Goal: Task Accomplishment & Management: Use online tool/utility

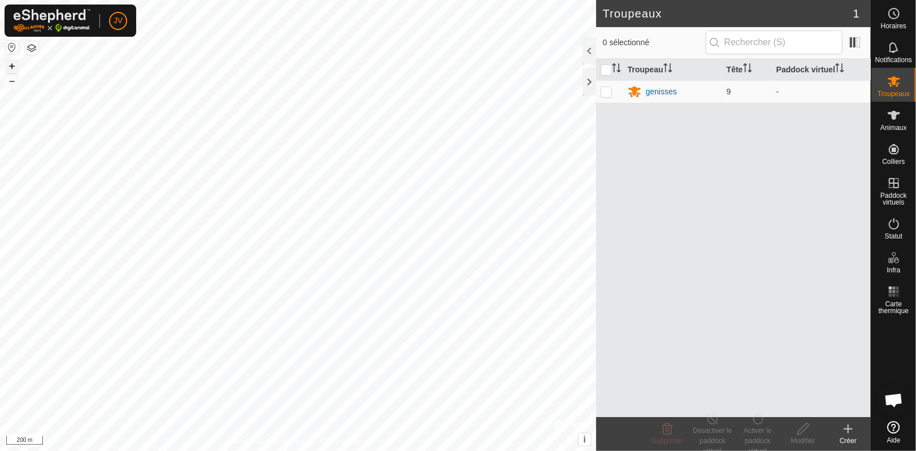
click at [12, 64] on button "+" at bounding box center [12, 66] width 14 height 14
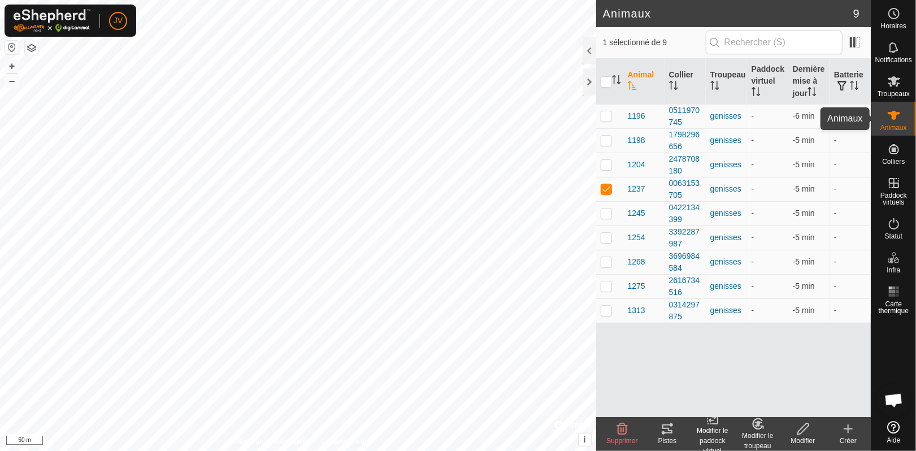
click at [891, 117] on icon at bounding box center [894, 116] width 14 height 14
click at [848, 432] on icon at bounding box center [848, 429] width 0 height 8
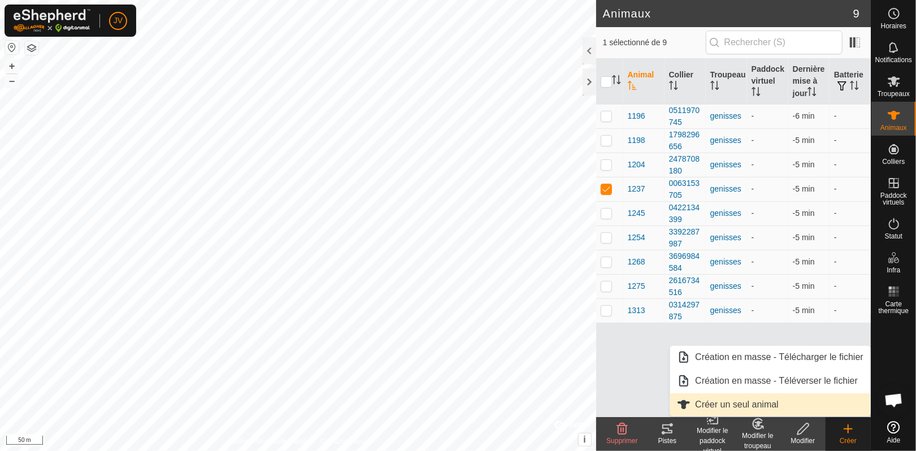
click at [730, 408] on link "Créer un seul animal" at bounding box center [770, 404] width 200 height 23
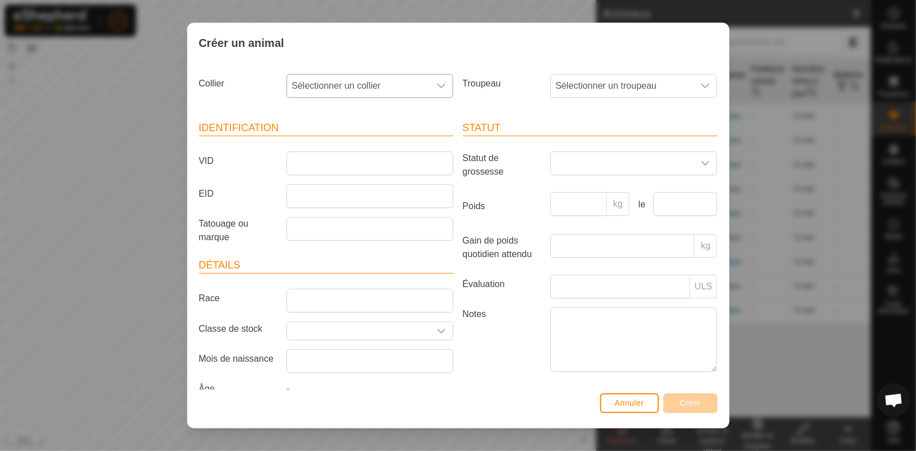
click at [440, 88] on div "dropdown trigger" at bounding box center [441, 86] width 23 height 23
click at [346, 168] on li "2687116873" at bounding box center [369, 168] width 162 height 23
click at [635, 78] on span "Sélectionner un troupeau" at bounding box center [622, 86] width 143 height 23
click at [561, 167] on span "genisses" at bounding box center [576, 168] width 36 height 14
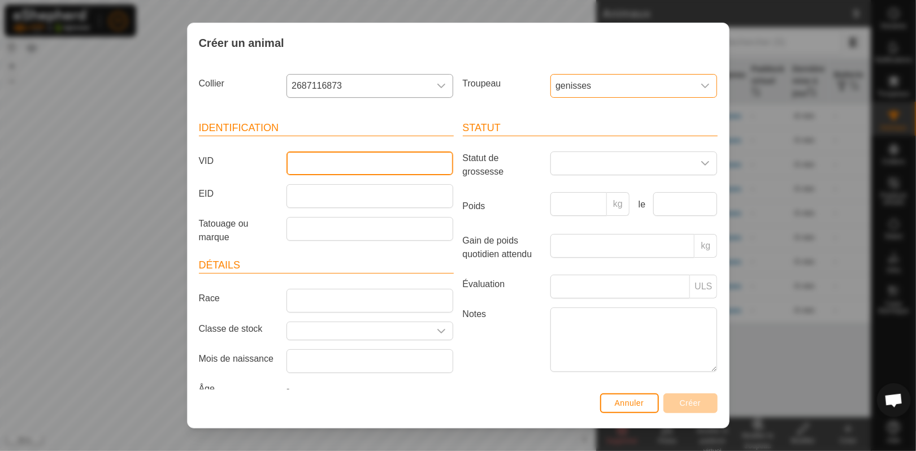
click at [309, 164] on input "VID" at bounding box center [370, 163] width 167 height 24
type input "1223"
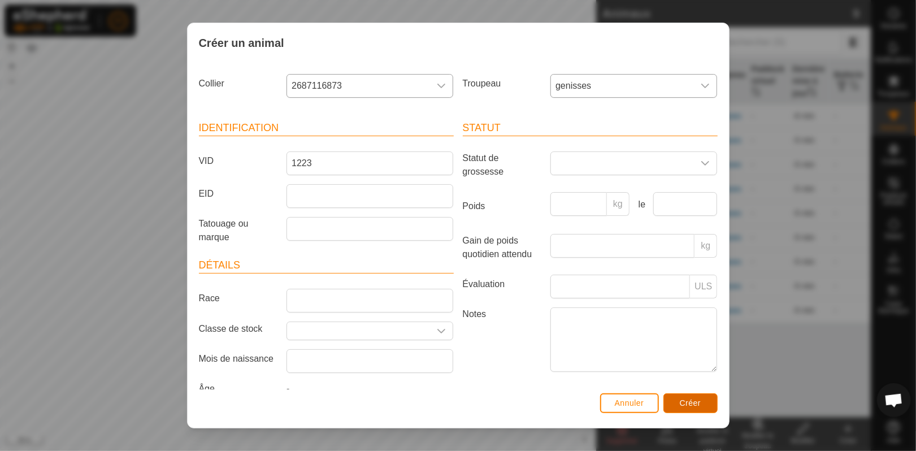
click at [683, 405] on span "Créer" at bounding box center [690, 403] width 21 height 9
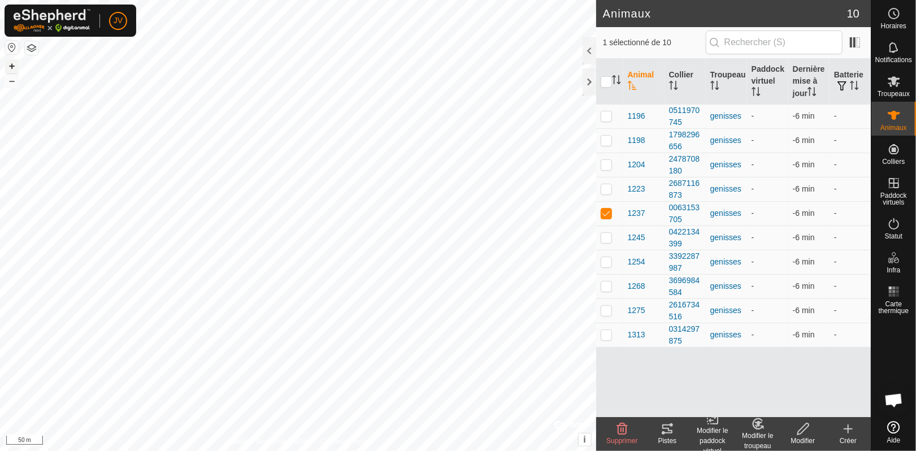
click at [14, 64] on button "+" at bounding box center [12, 66] width 14 height 14
click at [608, 83] on input "checkbox" at bounding box center [606, 81] width 11 height 11
checkbox input "true"
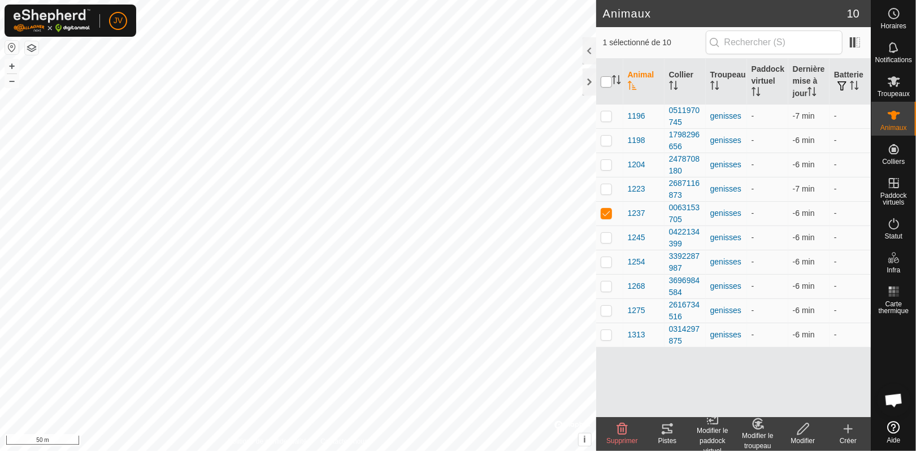
checkbox input "true"
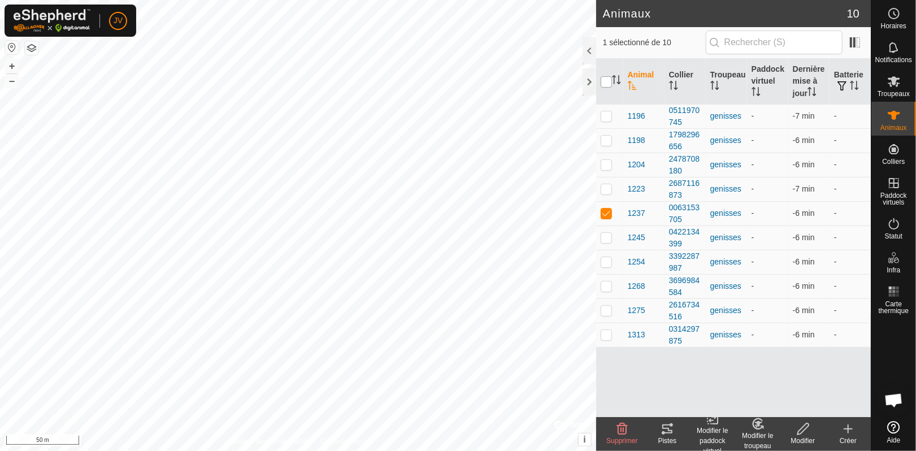
checkbox input "true"
click at [0, 307] on html "JV Horaires Notifications Troupeaux Animaux Colliers Paddock virtuels Statut In…" at bounding box center [458, 225] width 916 height 451
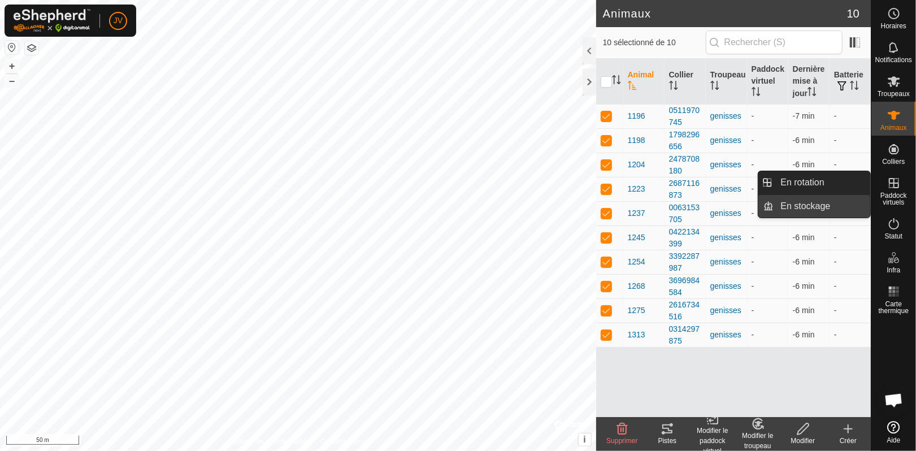
click at [824, 210] on link "En stockage" at bounding box center [822, 206] width 97 height 23
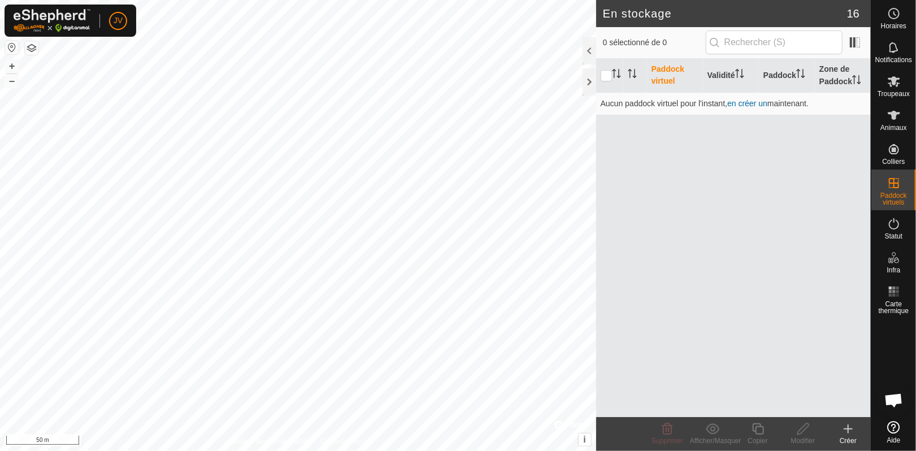
click at [850, 428] on icon at bounding box center [849, 429] width 14 height 14
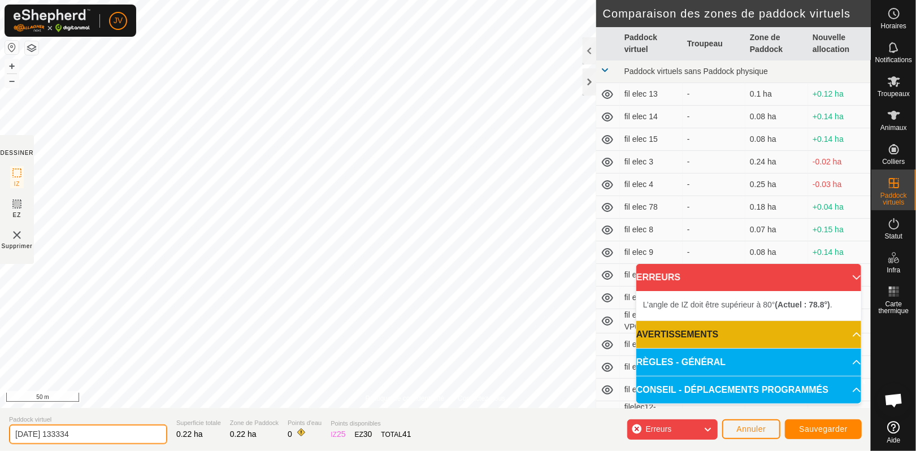
click at [96, 437] on input "[DATE] 133334" at bounding box center [88, 435] width 158 height 20
type input "2"
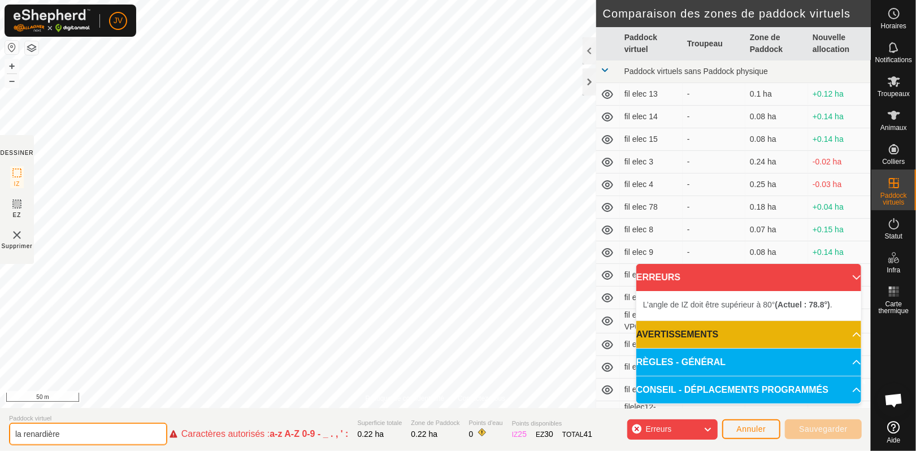
type input "la renardière"
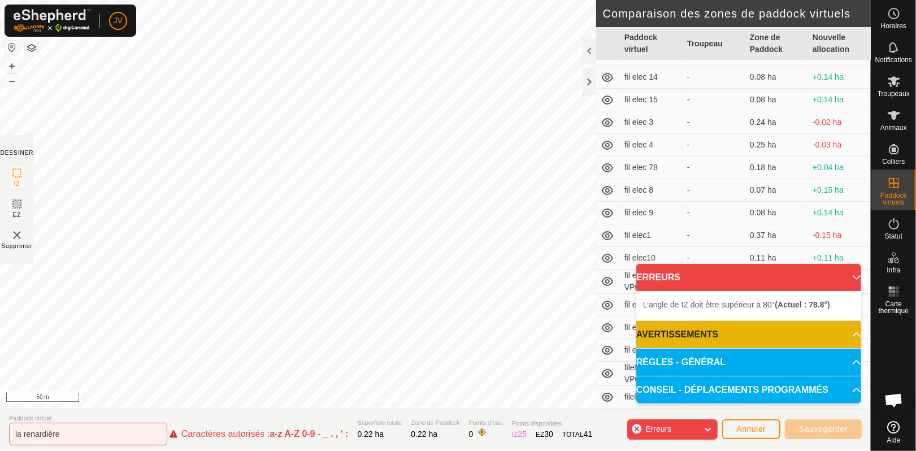
click at [707, 426] on icon at bounding box center [708, 429] width 9 height 15
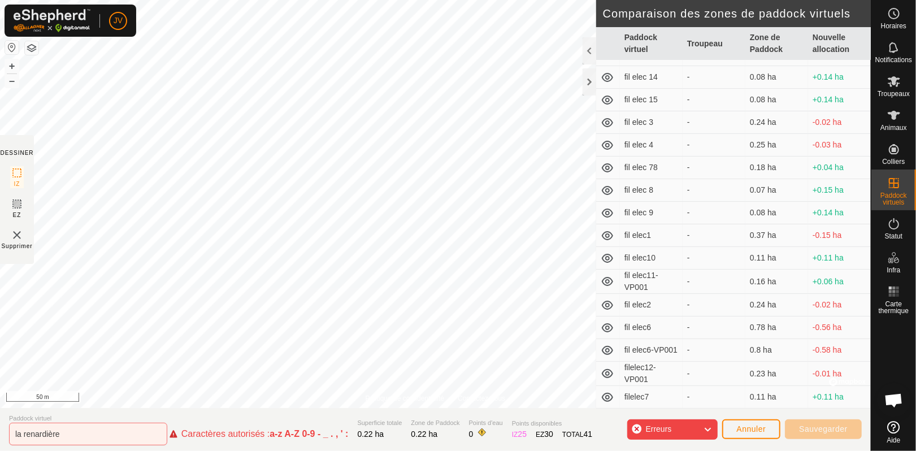
click at [637, 429] on div "Erreurs" at bounding box center [672, 429] width 90 height 20
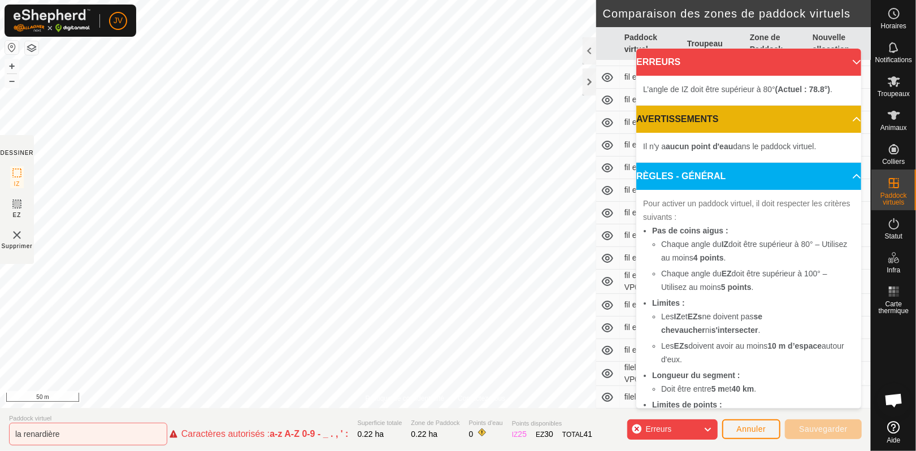
click at [637, 429] on div "Erreurs" at bounding box center [672, 429] width 90 height 20
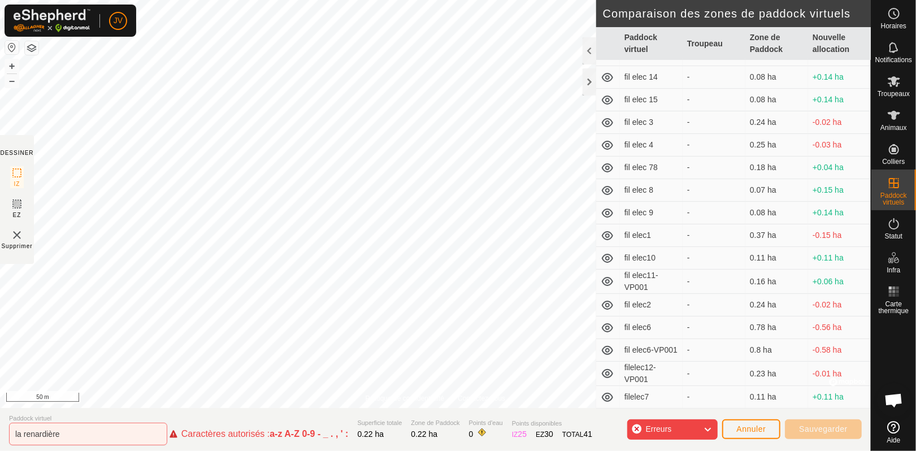
click at [637, 429] on div "Erreurs" at bounding box center [672, 429] width 90 height 20
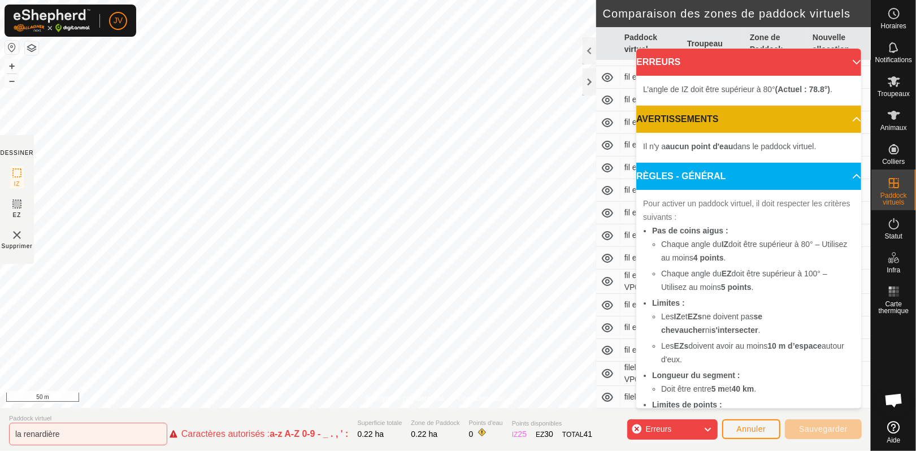
click at [637, 429] on div "Erreurs" at bounding box center [672, 429] width 90 height 20
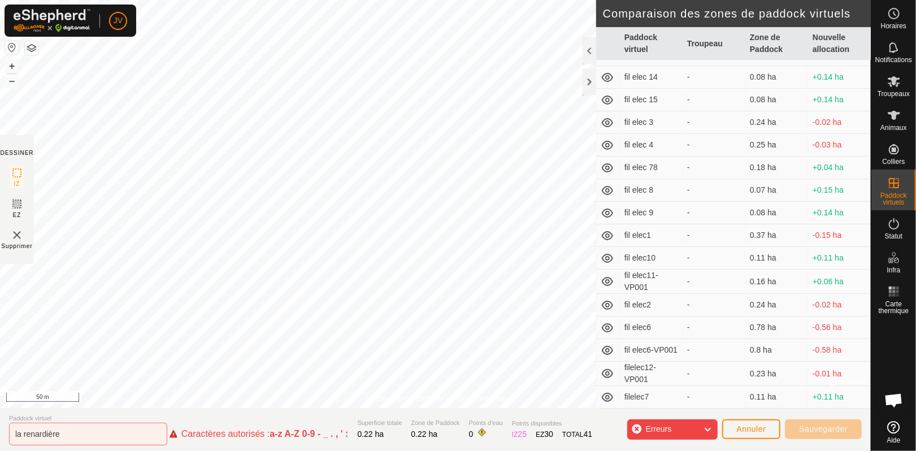
scroll to position [0, 0]
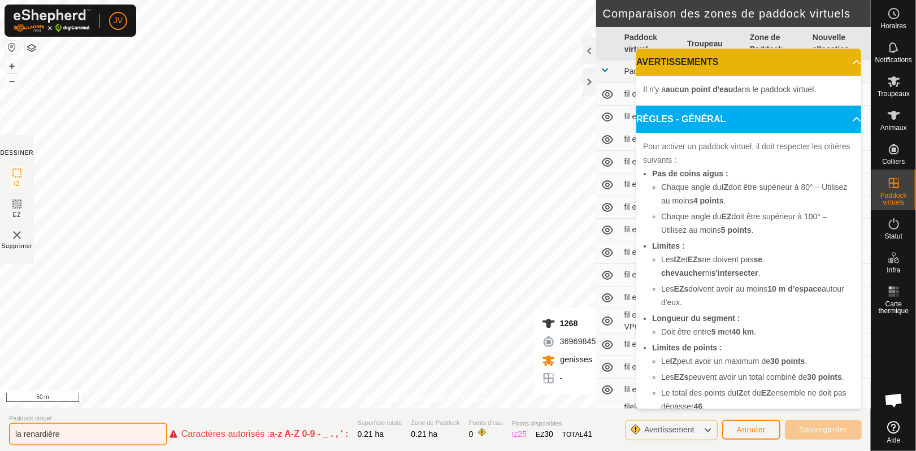
click at [114, 439] on input "la renardière" at bounding box center [88, 434] width 158 height 23
click at [751, 430] on span "Annuler" at bounding box center [751, 429] width 29 height 9
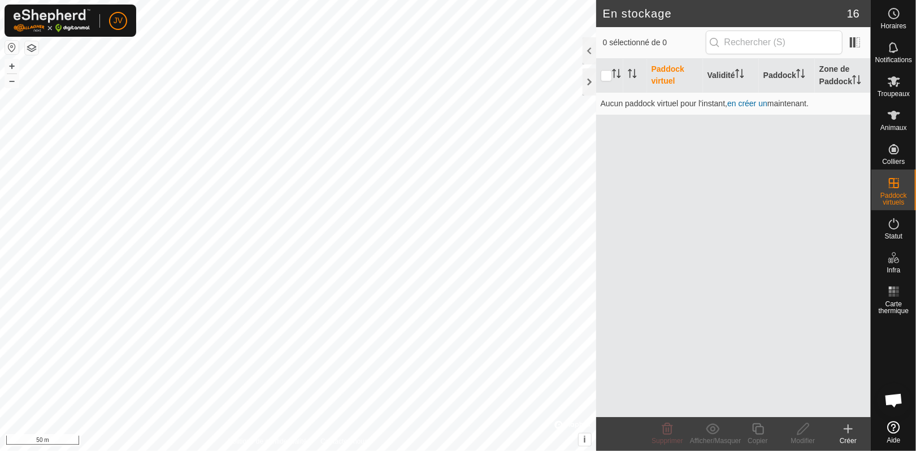
click at [846, 431] on icon at bounding box center [849, 429] width 14 height 14
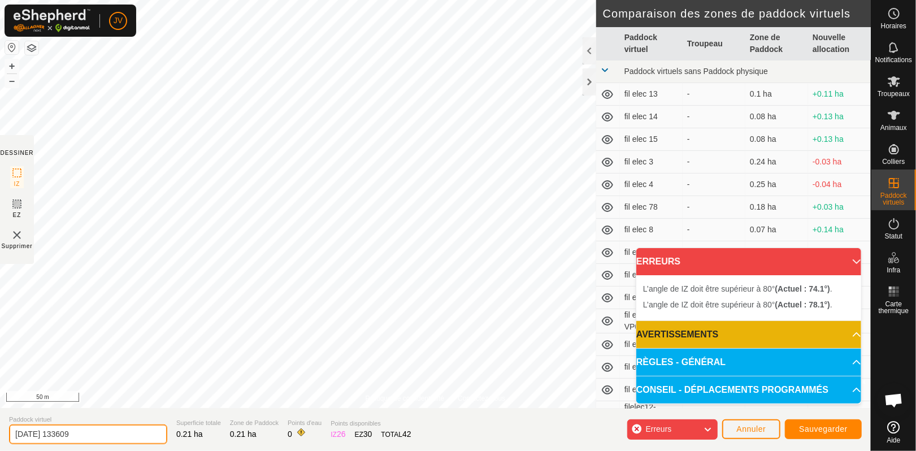
click at [113, 439] on input "[DATE] 133609" at bounding box center [88, 435] width 158 height 20
type input "2"
type input "l"
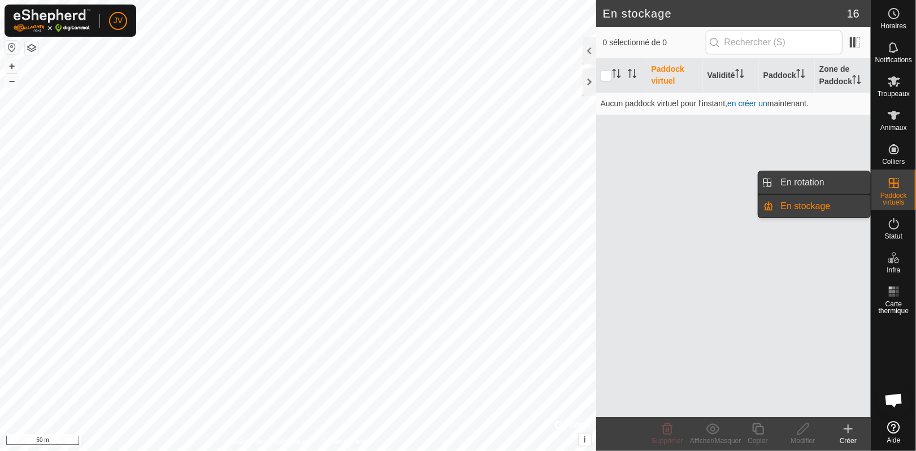
click at [820, 186] on link "En rotation" at bounding box center [822, 182] width 97 height 23
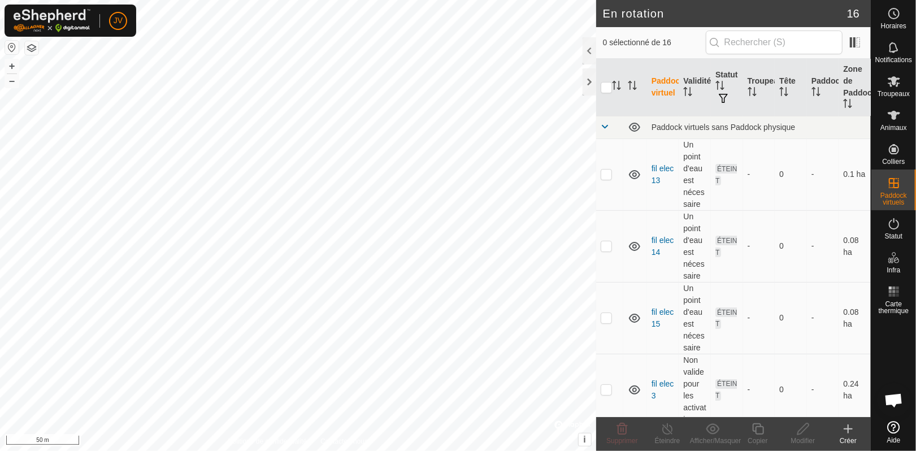
click at [846, 431] on icon at bounding box center [849, 429] width 14 height 14
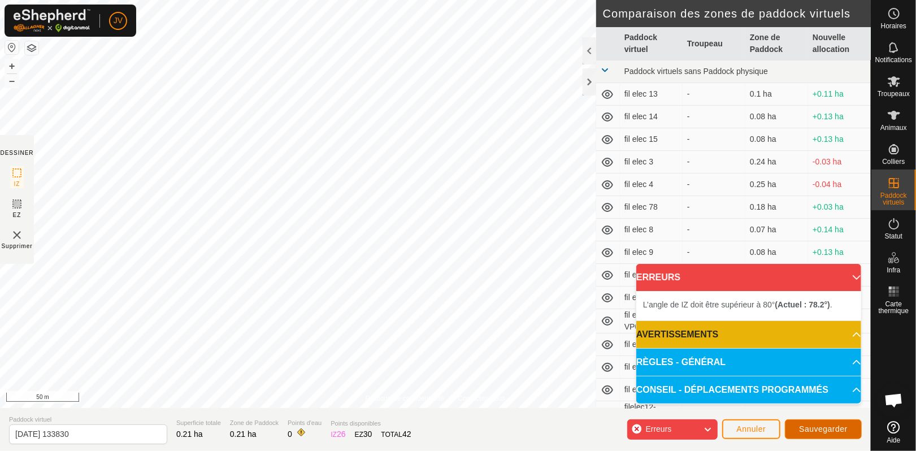
click at [832, 431] on span "Sauvegarder" at bounding box center [823, 429] width 49 height 9
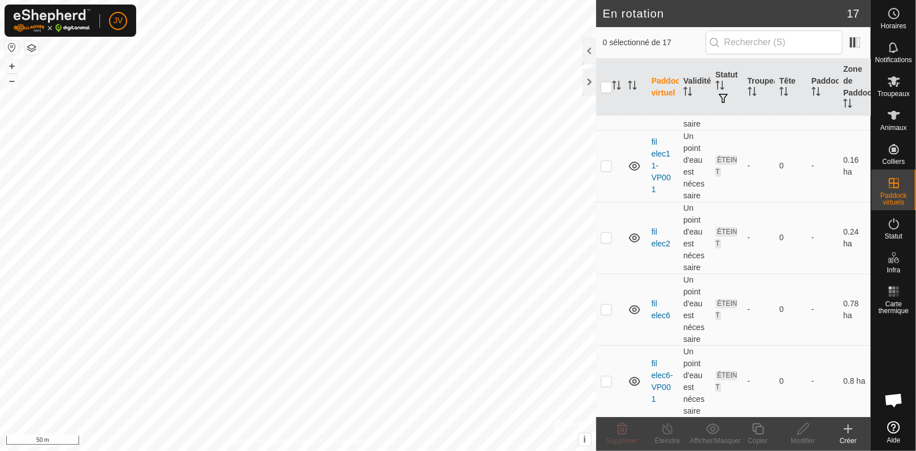
scroll to position [942, 0]
click at [318, 243] on div "JV Horaires Notifications Troupeaux Animaux Colliers Paddock virtuels Statut In…" at bounding box center [458, 225] width 916 height 451
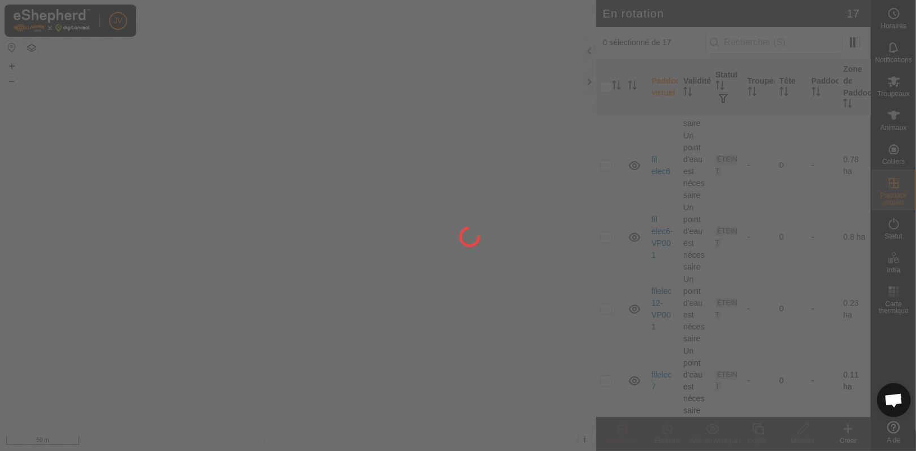
checkbox input "true"
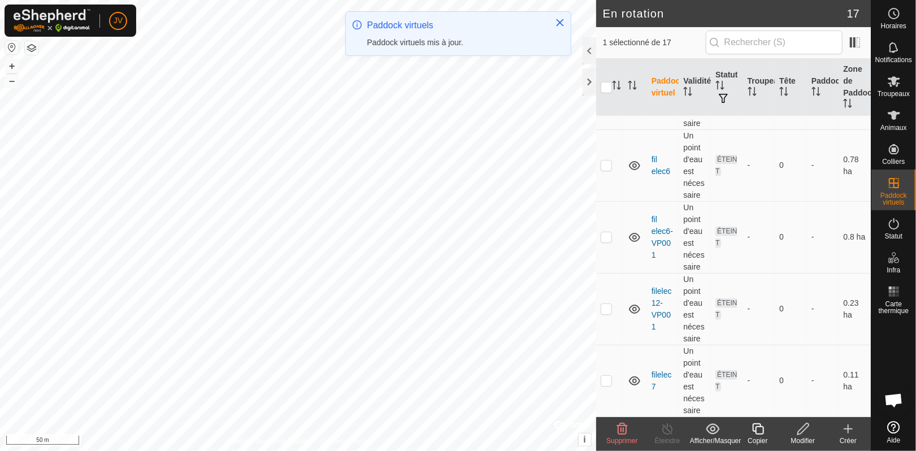
scroll to position [0, 0]
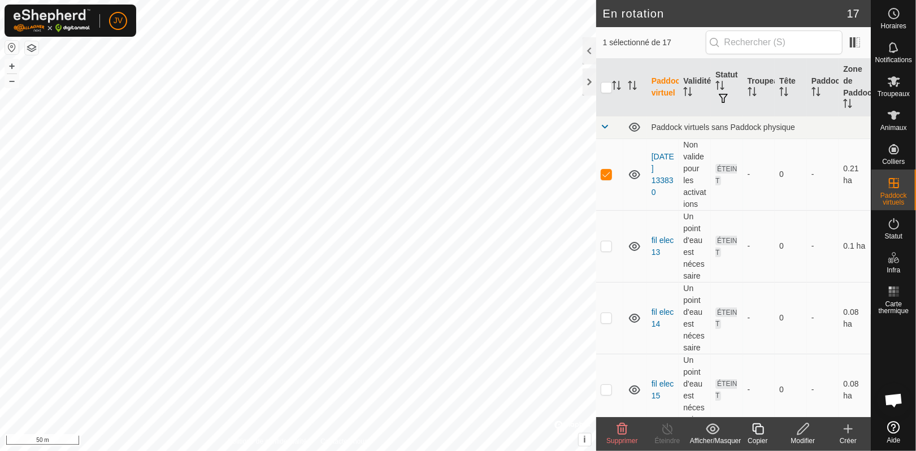
click at [799, 434] on icon at bounding box center [803, 428] width 11 height 11
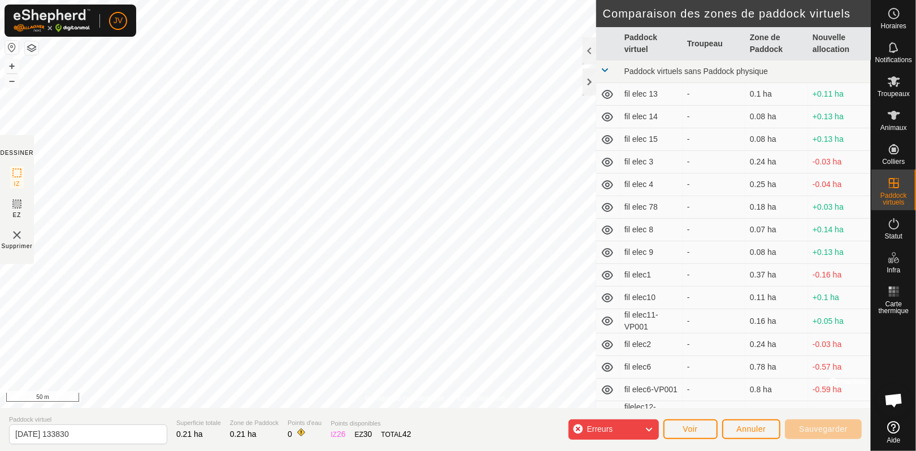
click at [651, 430] on icon at bounding box center [649, 429] width 9 height 15
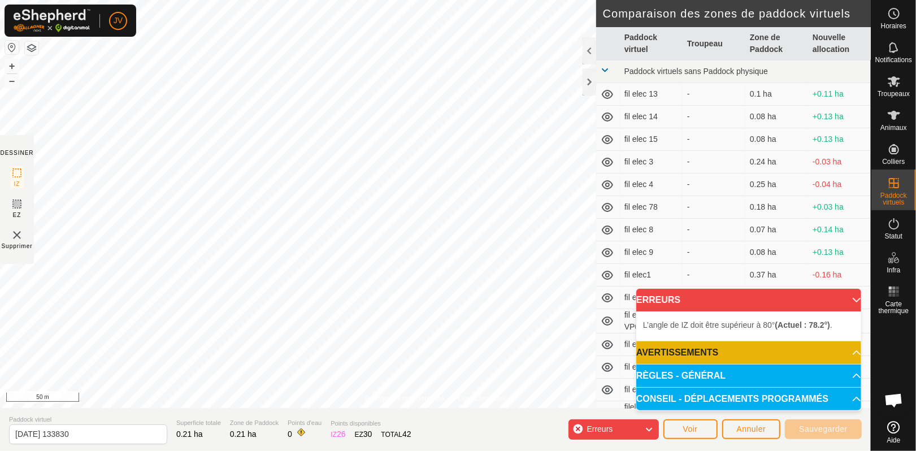
click at [648, 432] on icon at bounding box center [649, 429] width 9 height 15
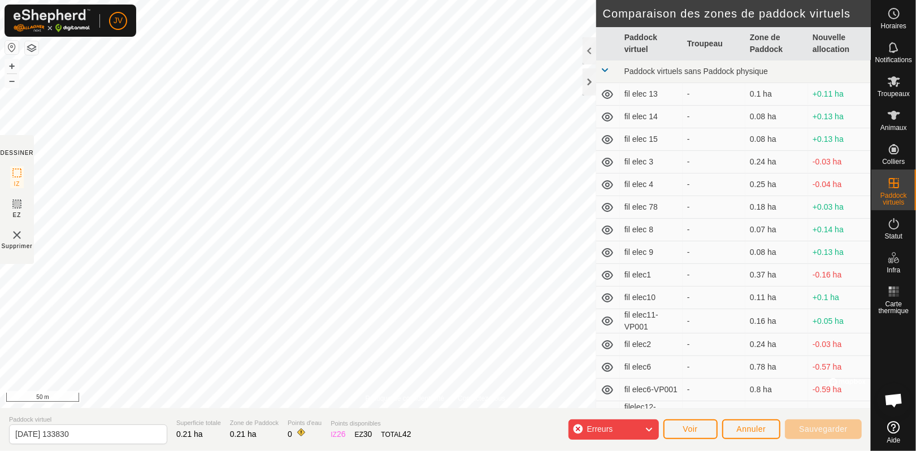
click at [648, 432] on icon at bounding box center [649, 429] width 9 height 15
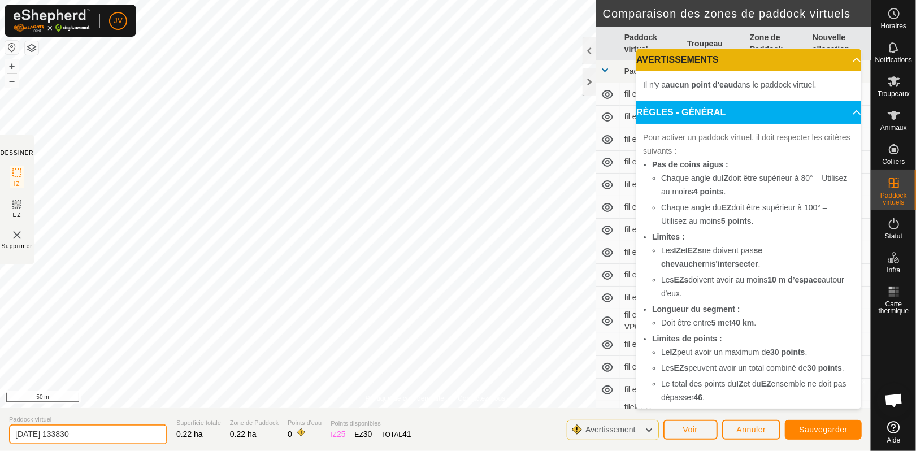
click at [89, 435] on input "[DATE] 133830" at bounding box center [88, 435] width 158 height 20
type input "2"
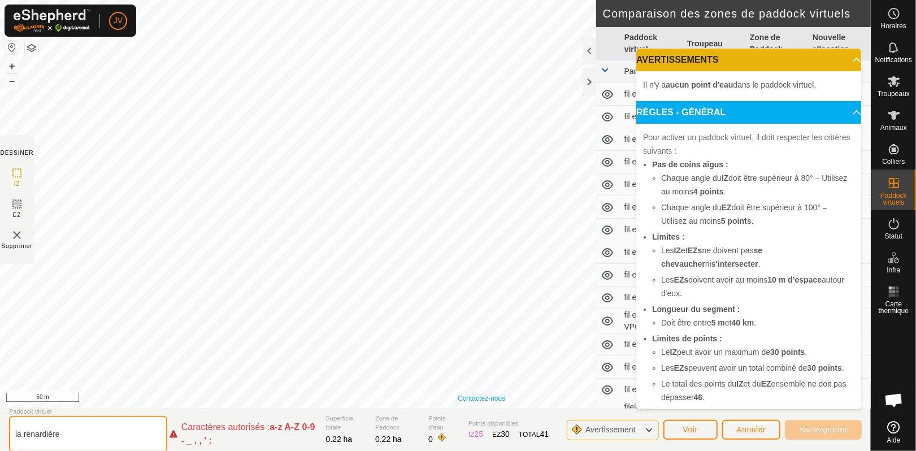
type input "la renardière"
click at [706, 436] on button "Voir" at bounding box center [691, 430] width 54 height 20
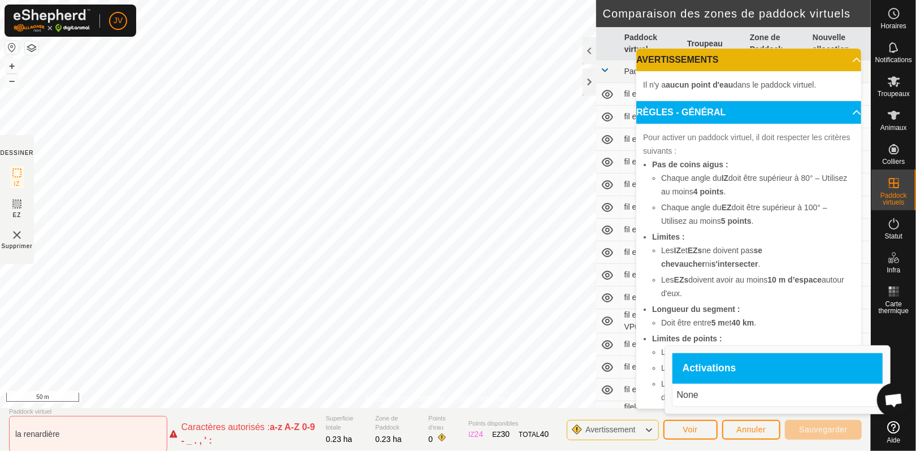
click at [698, 392] on p "None" at bounding box center [777, 395] width 201 height 14
click at [632, 431] on span "Avertissement" at bounding box center [611, 429] width 50 height 9
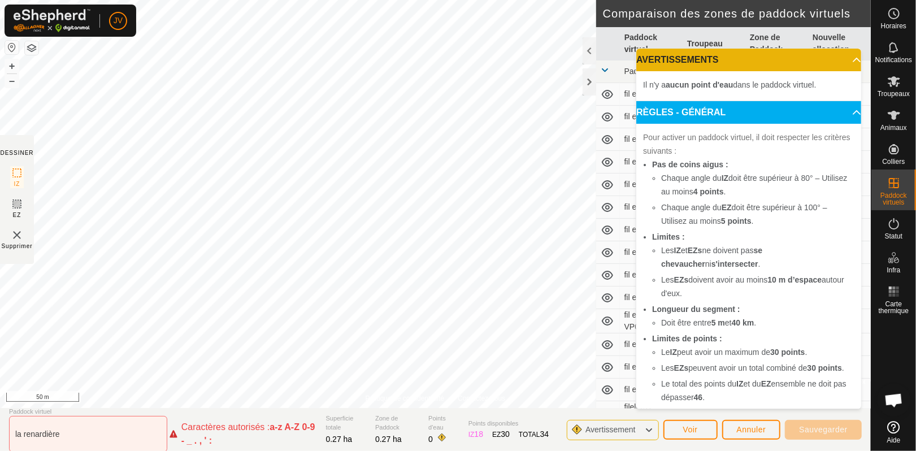
click at [834, 58] on p-accordion-header "AVERTISSEMENTS" at bounding box center [748, 60] width 225 height 23
click at [837, 62] on p-accordion-header "AVERTISSEMENTS" at bounding box center [748, 60] width 225 height 23
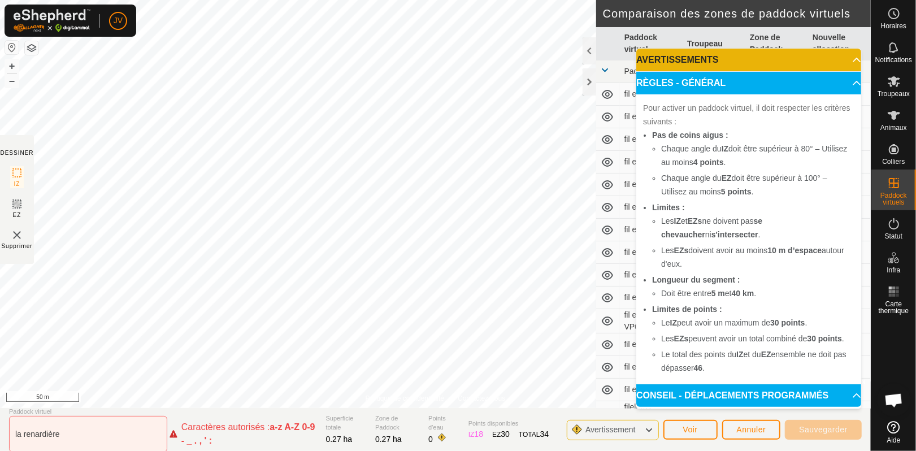
click at [648, 428] on icon at bounding box center [649, 430] width 9 height 15
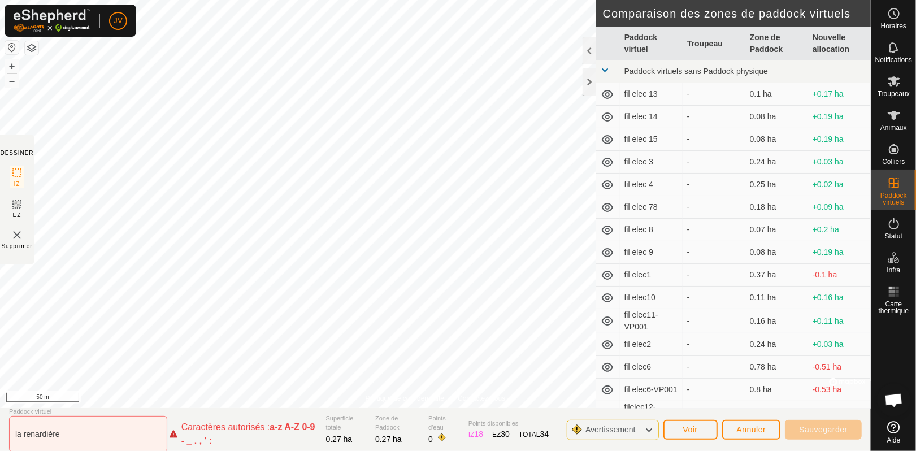
click at [648, 428] on icon at bounding box center [649, 430] width 9 height 15
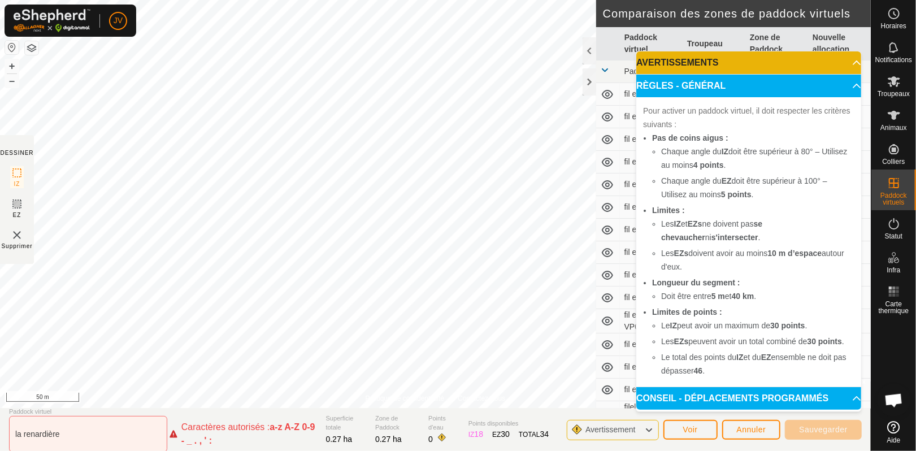
scroll to position [140, 0]
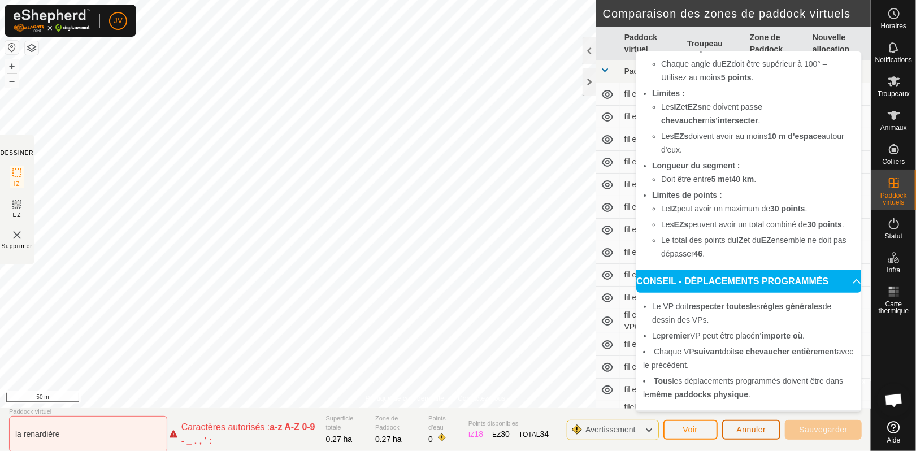
click at [740, 428] on span "Annuler" at bounding box center [751, 429] width 29 height 9
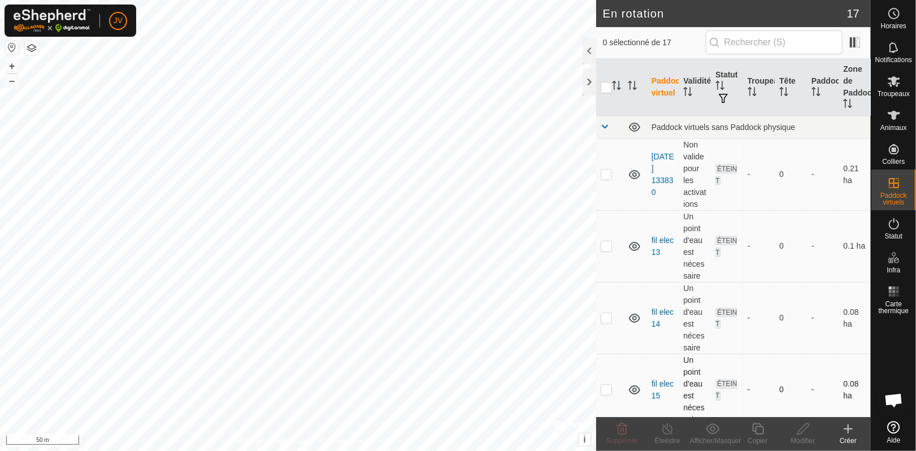
checkbox input "true"
click at [887, 119] on icon at bounding box center [894, 116] width 14 height 14
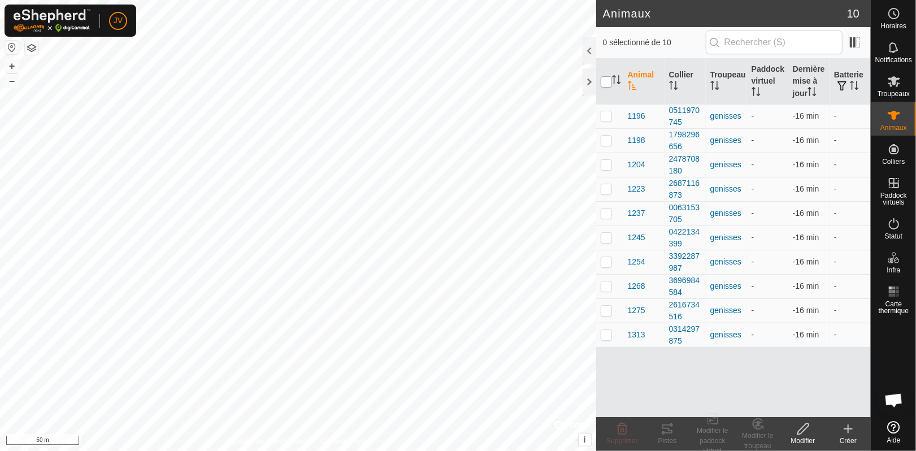
click at [607, 84] on input "checkbox" at bounding box center [606, 81] width 11 height 11
checkbox input "true"
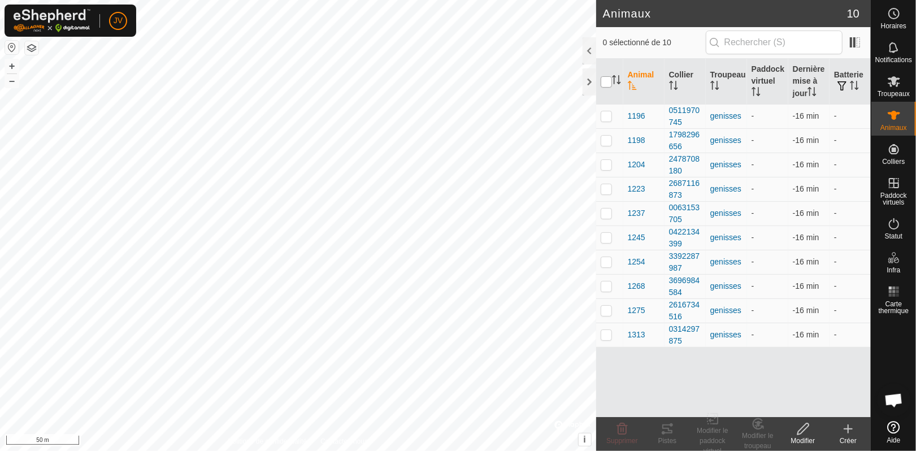
checkbox input "true"
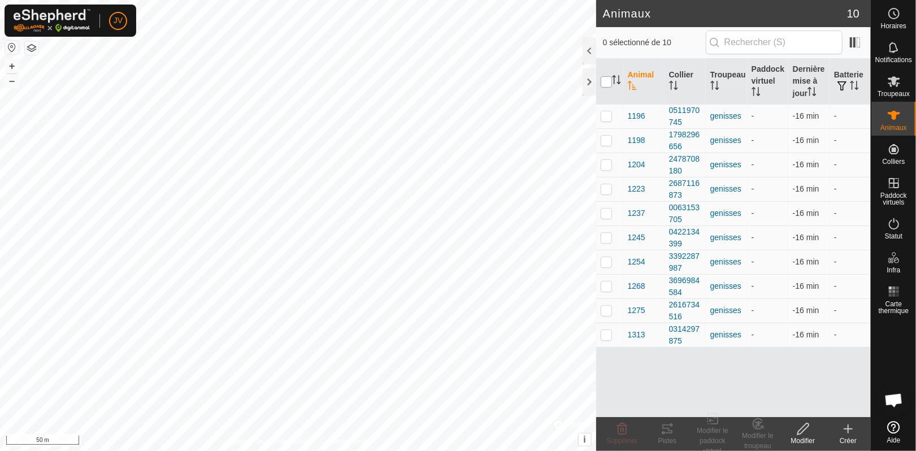
checkbox input "true"
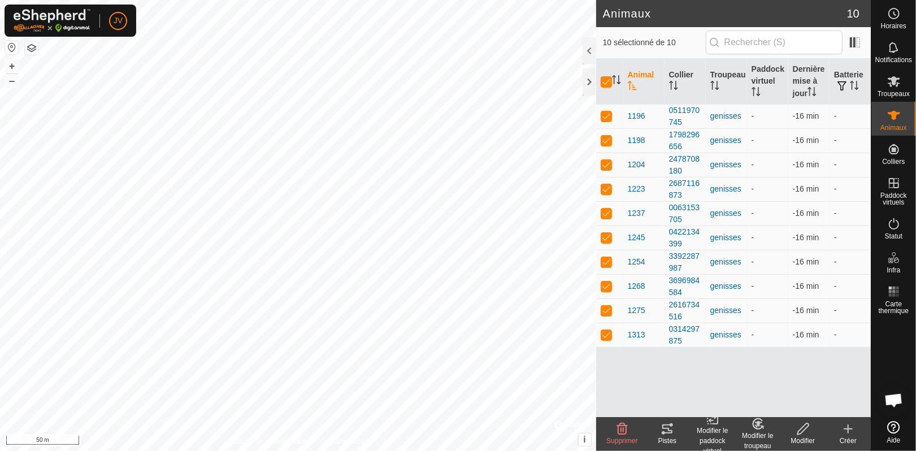
click at [712, 429] on div "Modifier le paddock virtuel" at bounding box center [712, 441] width 45 height 31
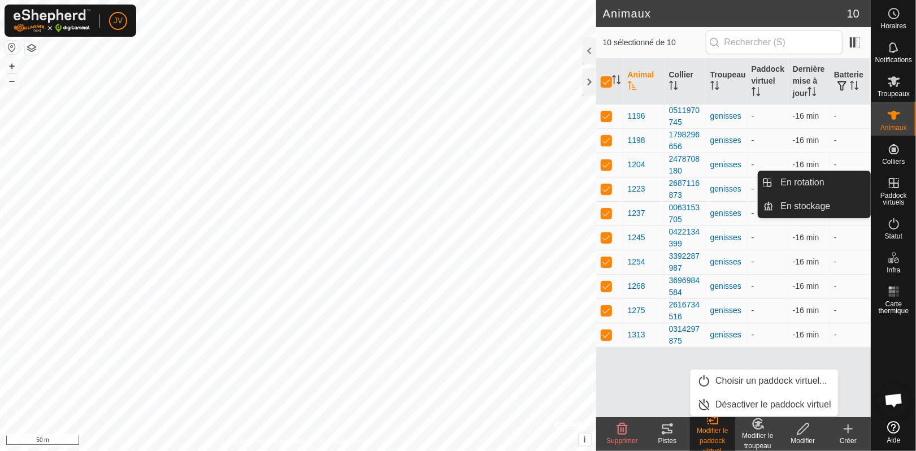
click at [891, 197] on span "Paddock virtuels" at bounding box center [893, 199] width 39 height 14
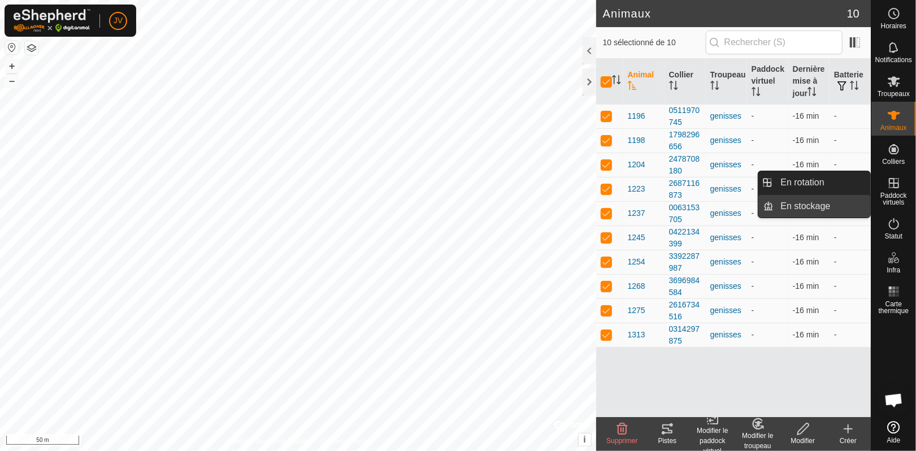
click at [831, 203] on link "En stockage" at bounding box center [822, 206] width 97 height 23
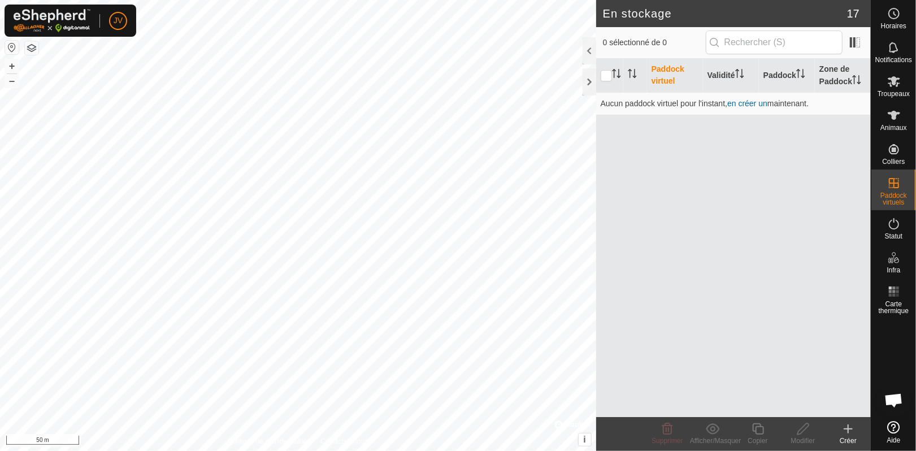
click at [849, 424] on icon at bounding box center [849, 429] width 14 height 14
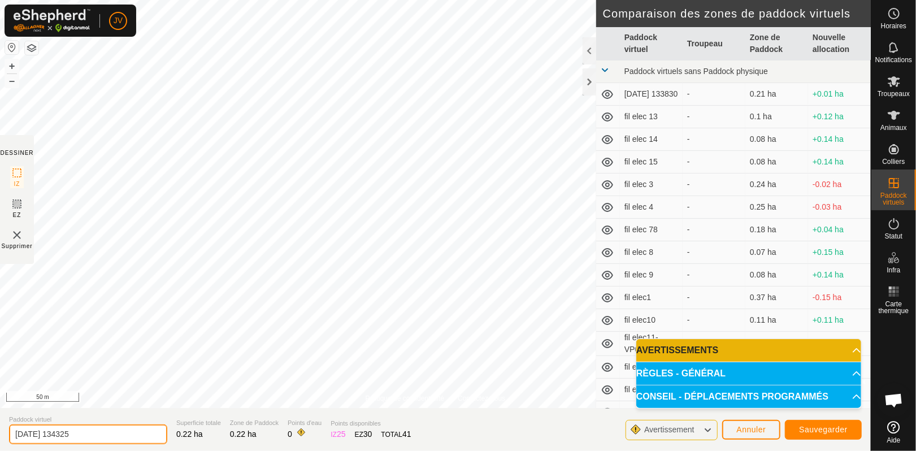
click at [90, 434] on input "[DATE] 134325" at bounding box center [88, 435] width 158 height 20
type input "2"
type input "renardiere"
click at [799, 425] on button "Sauvegarder" at bounding box center [823, 430] width 77 height 20
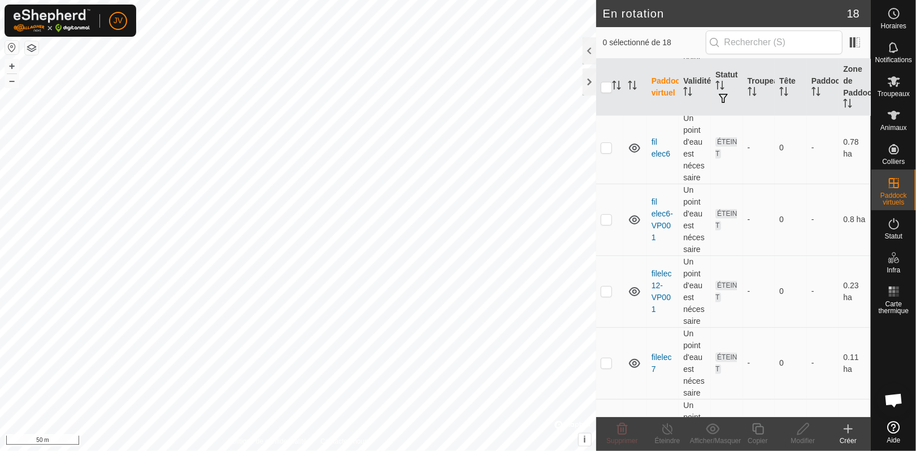
scroll to position [1014, 0]
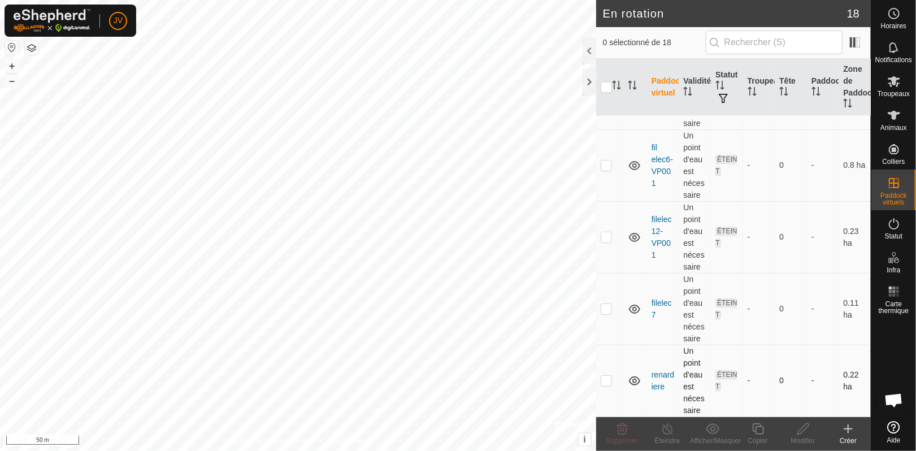
click at [607, 384] on p-checkbox at bounding box center [606, 380] width 11 height 9
checkbox input "true"
click at [903, 116] on es-animals-svg-icon at bounding box center [894, 115] width 20 height 18
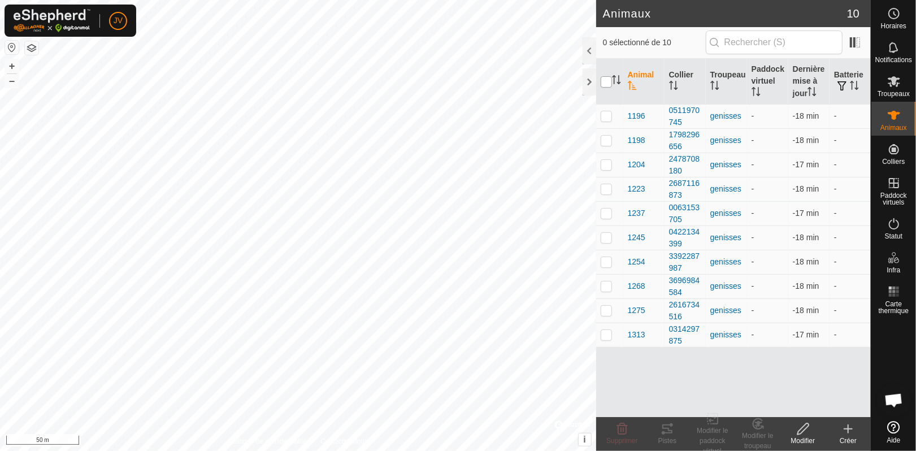
click at [605, 84] on input "checkbox" at bounding box center [606, 81] width 11 height 11
checkbox input "true"
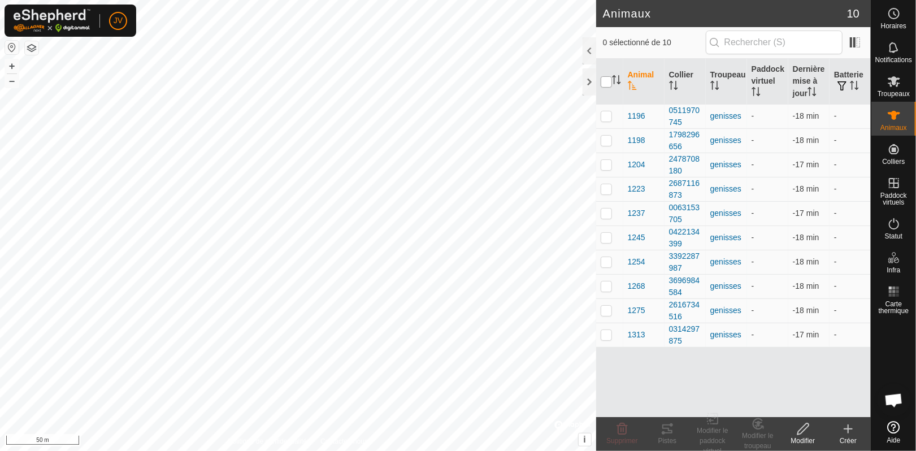
checkbox input "true"
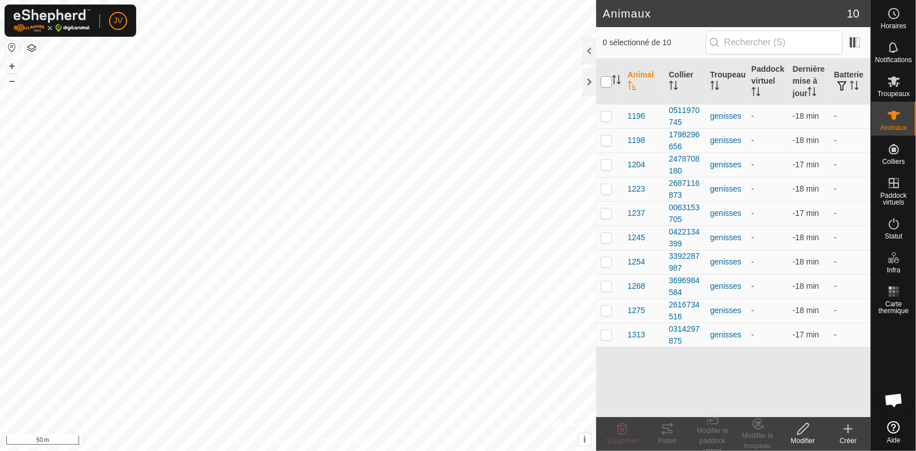
checkbox input "true"
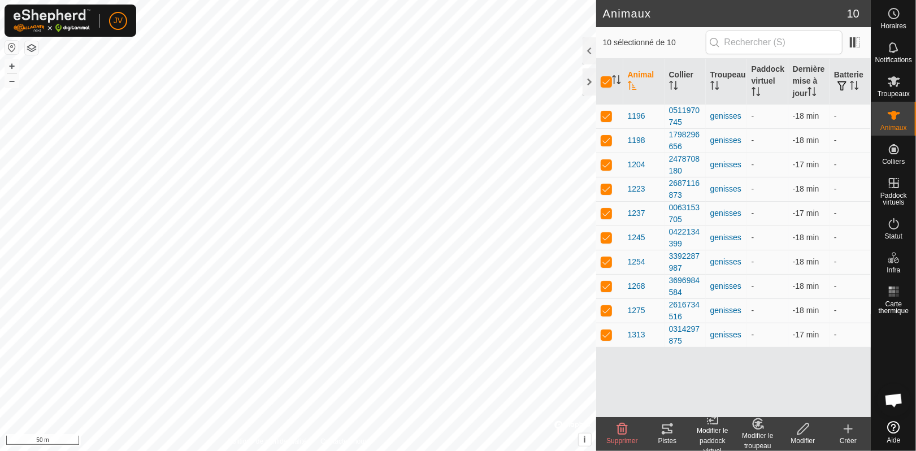
click at [707, 439] on div "Modifier le paddock virtuel" at bounding box center [712, 441] width 45 height 31
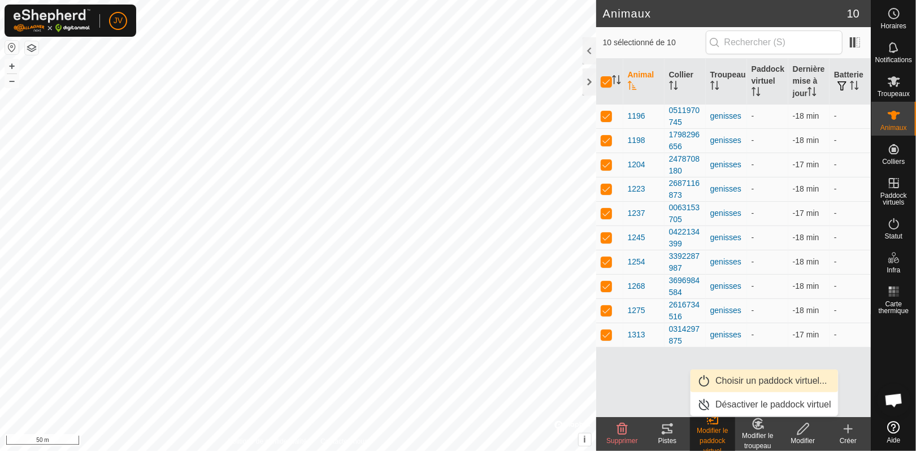
click at [751, 380] on link "Choisir un paddock virtuel..." at bounding box center [765, 381] width 148 height 23
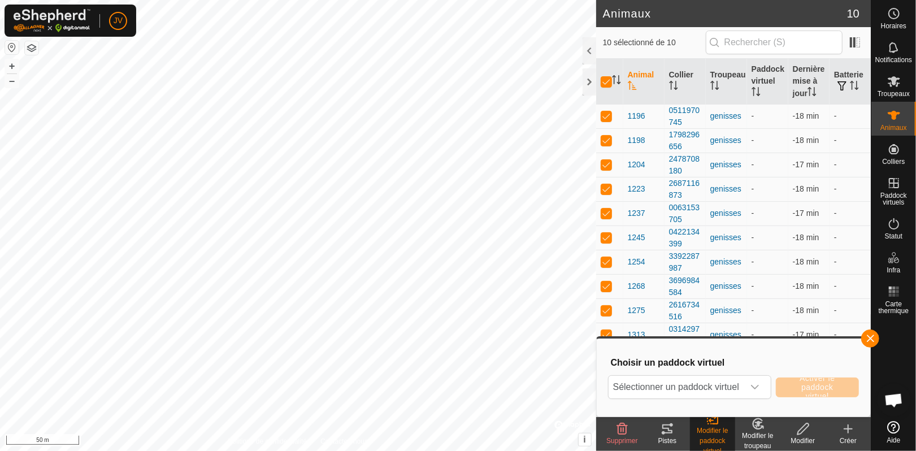
click at [751, 380] on div "dropdown trigger" at bounding box center [755, 387] width 23 height 23
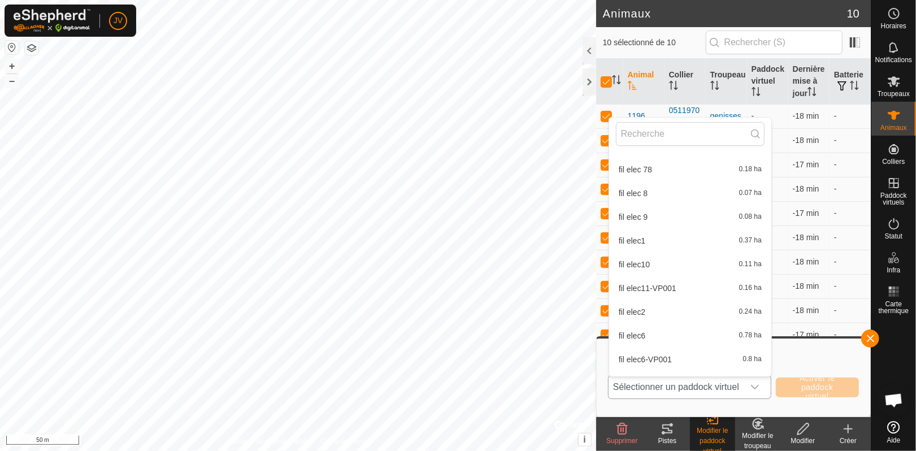
scroll to position [232, 0]
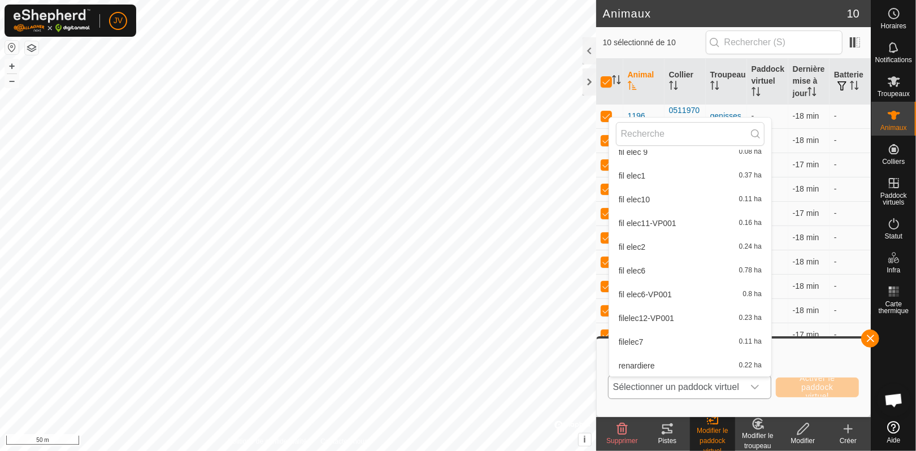
click at [711, 367] on li "renardiere 0.22 ha" at bounding box center [690, 365] width 162 height 23
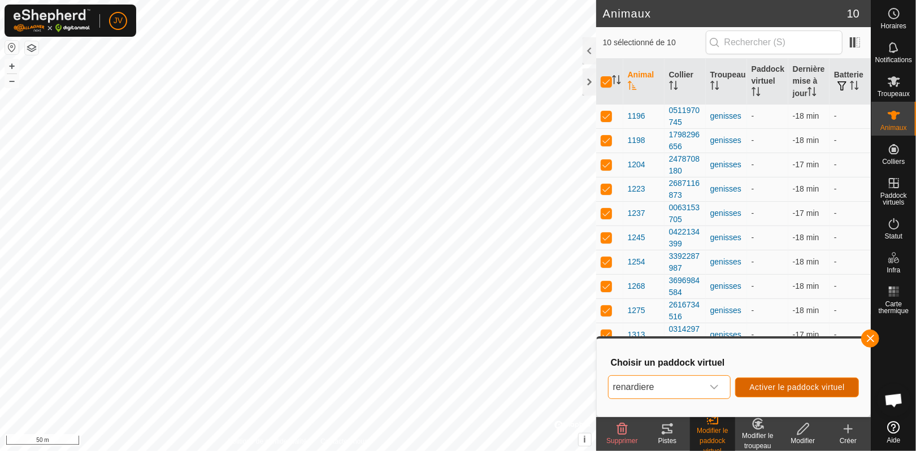
click at [765, 386] on span "Activer le paddock virtuel" at bounding box center [798, 387] width 96 height 9
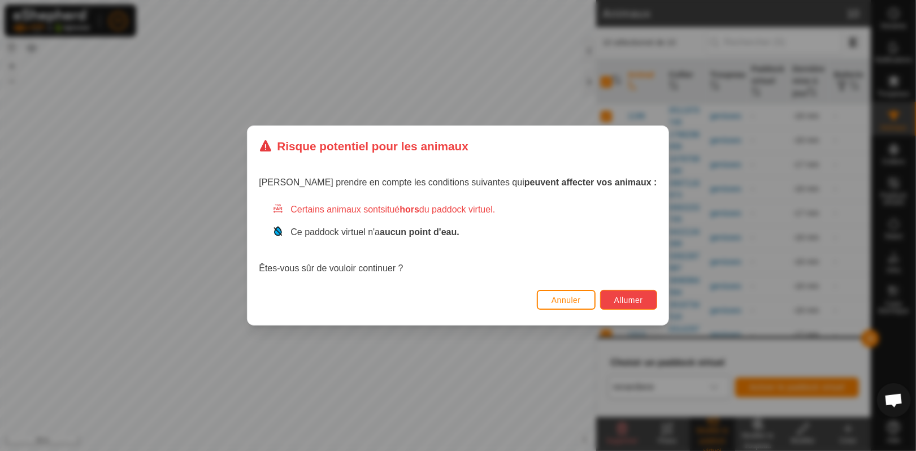
click at [614, 303] on span "Allumer" at bounding box center [628, 300] width 29 height 9
